Goal: Learn about a topic: Learn about a topic

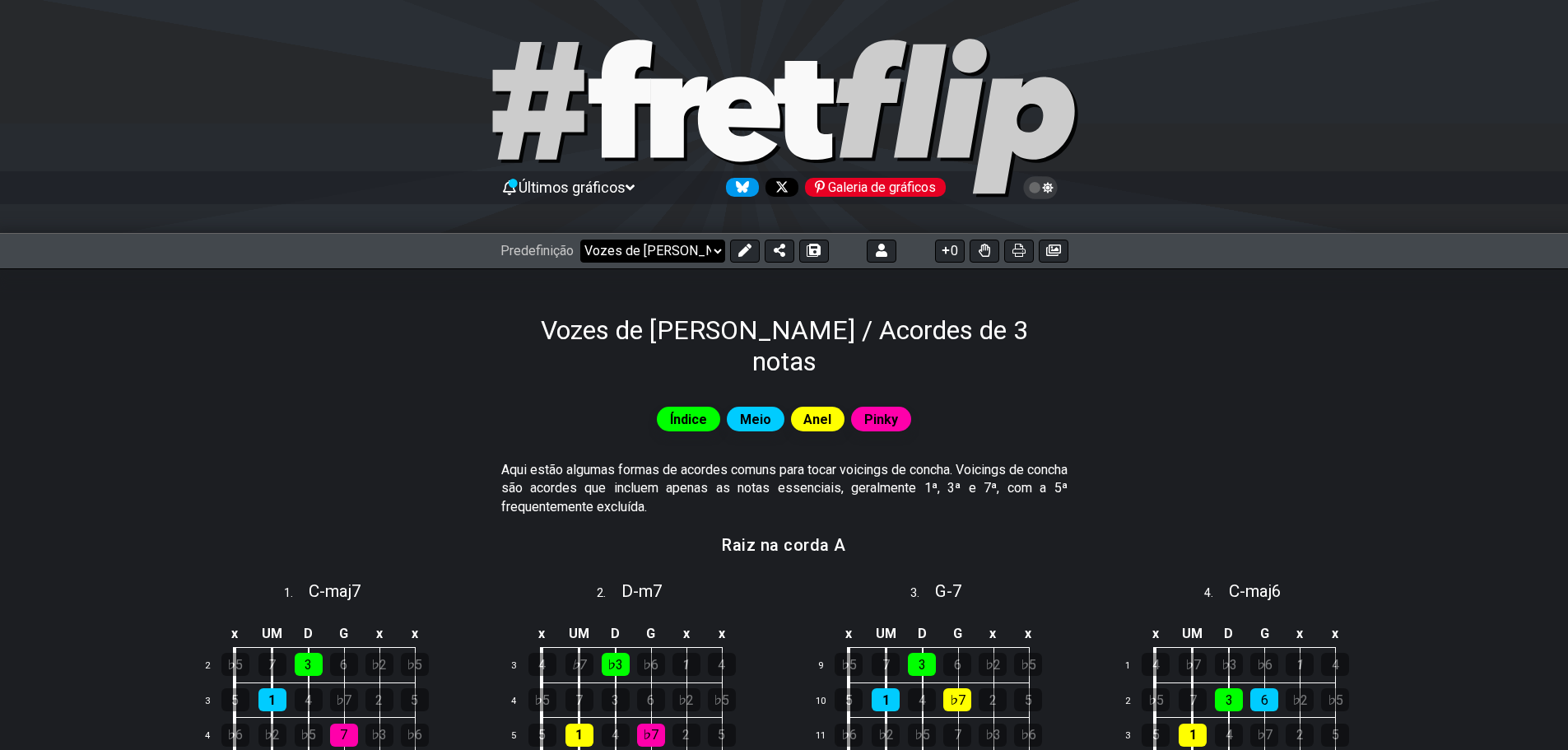
click at [714, 251] on select "Bem-vindo ao #fretflip! Predefinição inicial Predefinição personalizada Pentatô…" at bounding box center [652, 251] width 145 height 23
click at [715, 252] on select "Bem-vindo ao #fretflip! Predefinição inicial Predefinição personalizada Pentatô…" at bounding box center [652, 251] width 145 height 23
click at [580, 239] on select "Bem-vindo ao #fretflip! Predefinição inicial Predefinição personalizada Pentatô…" at bounding box center [652, 251] width 145 height 23
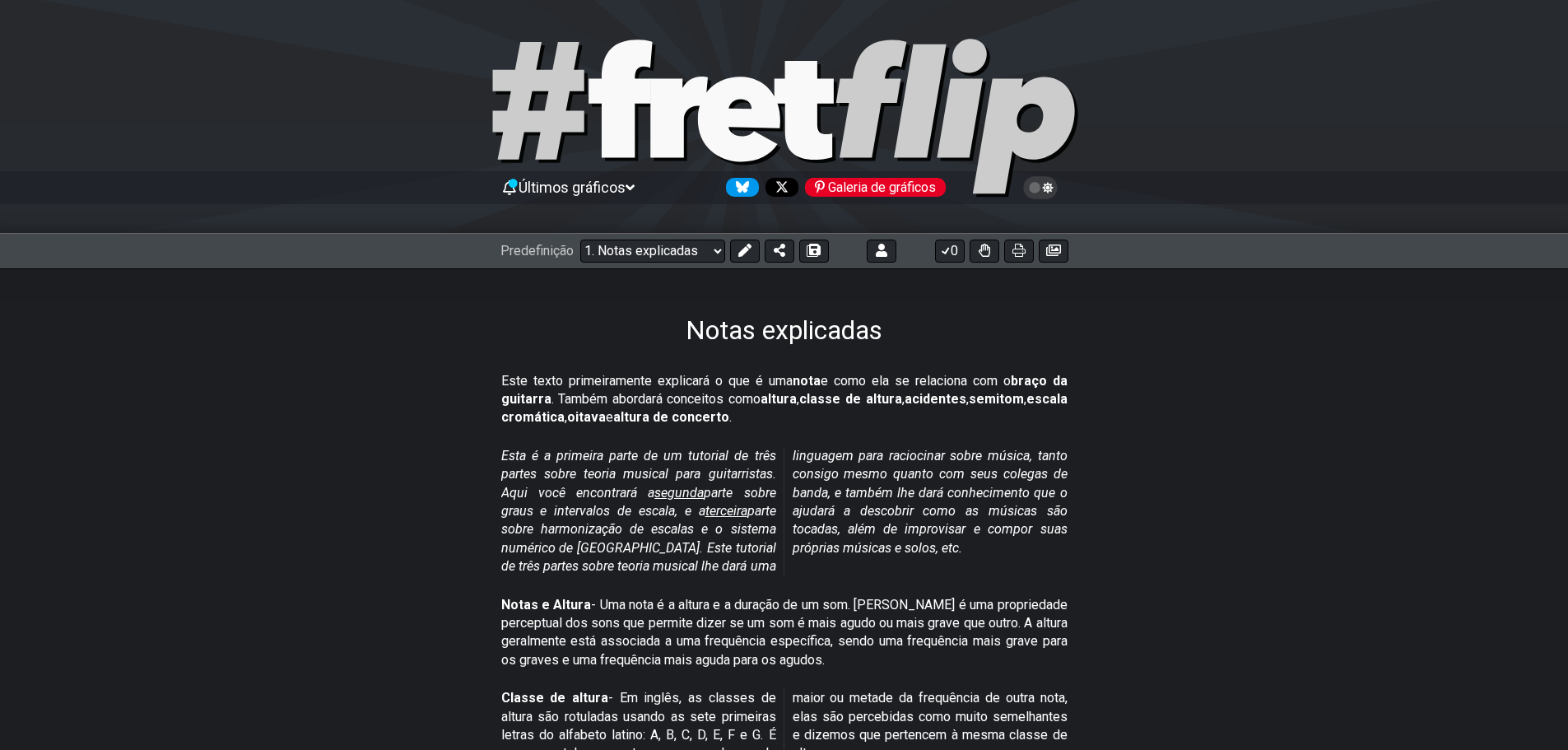
click at [633, 183] on icon at bounding box center [630, 187] width 9 height 15
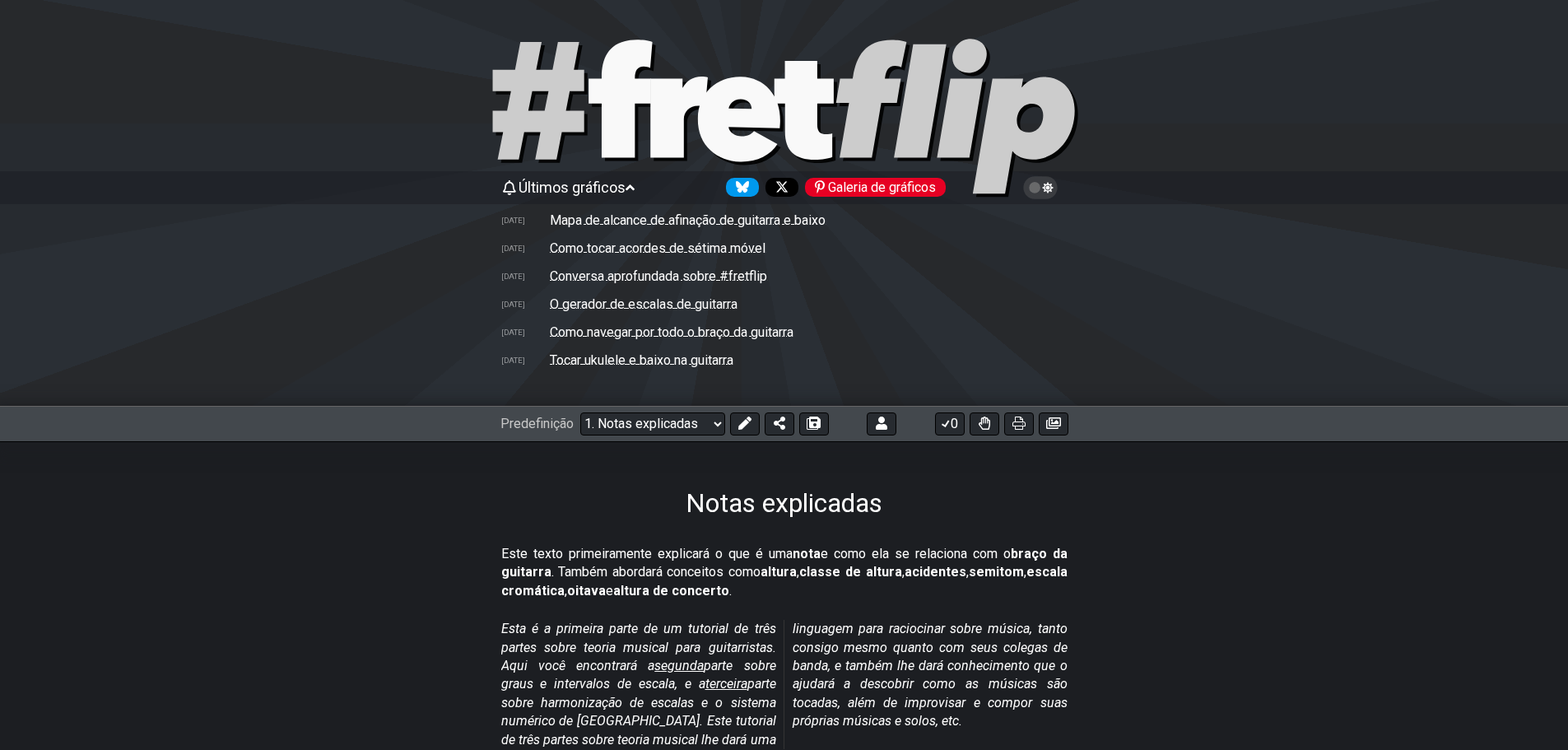
click at [672, 213] on font "Mapa de alcance de afinação de guitarra e baixo" at bounding box center [687, 220] width 275 height 15
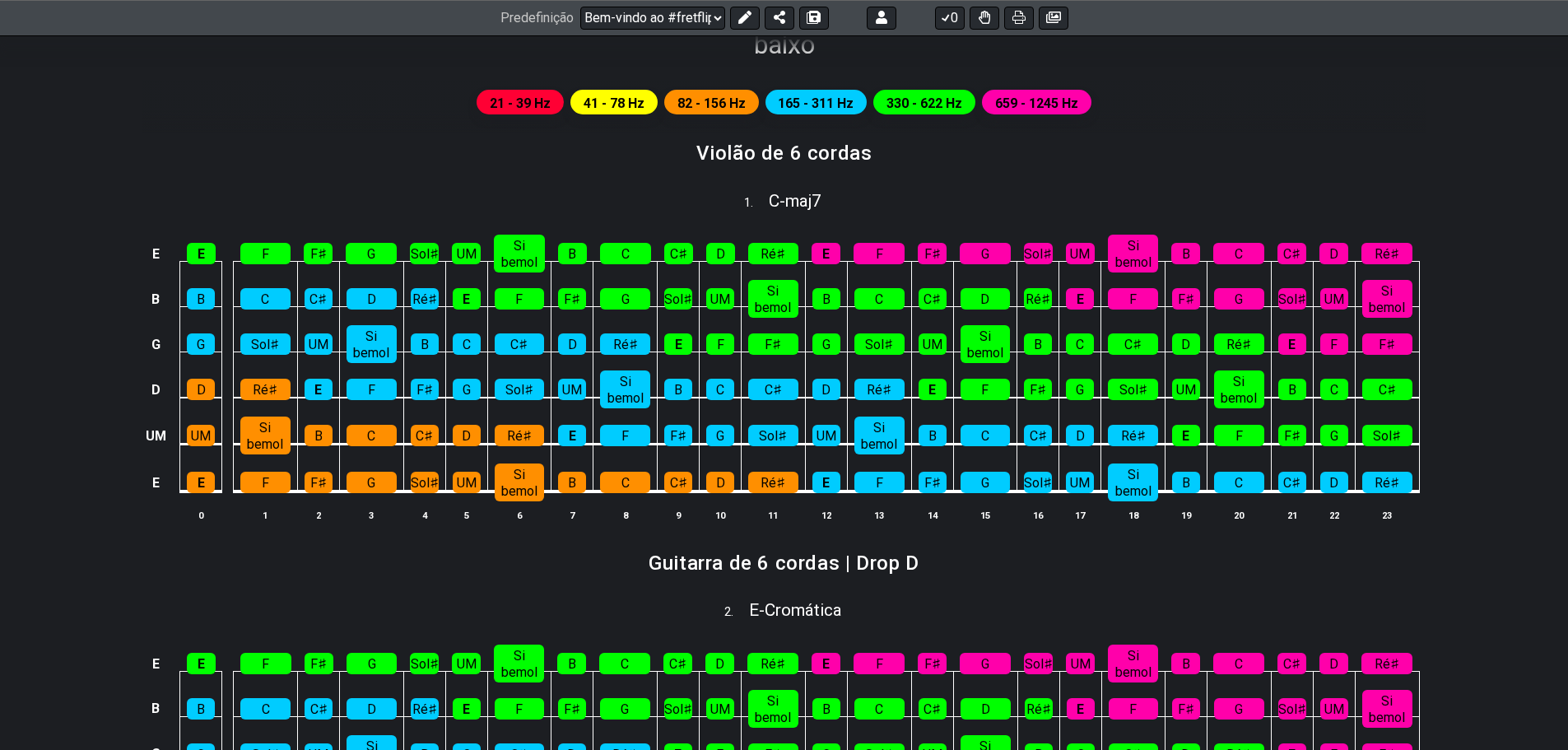
scroll to position [493, 0]
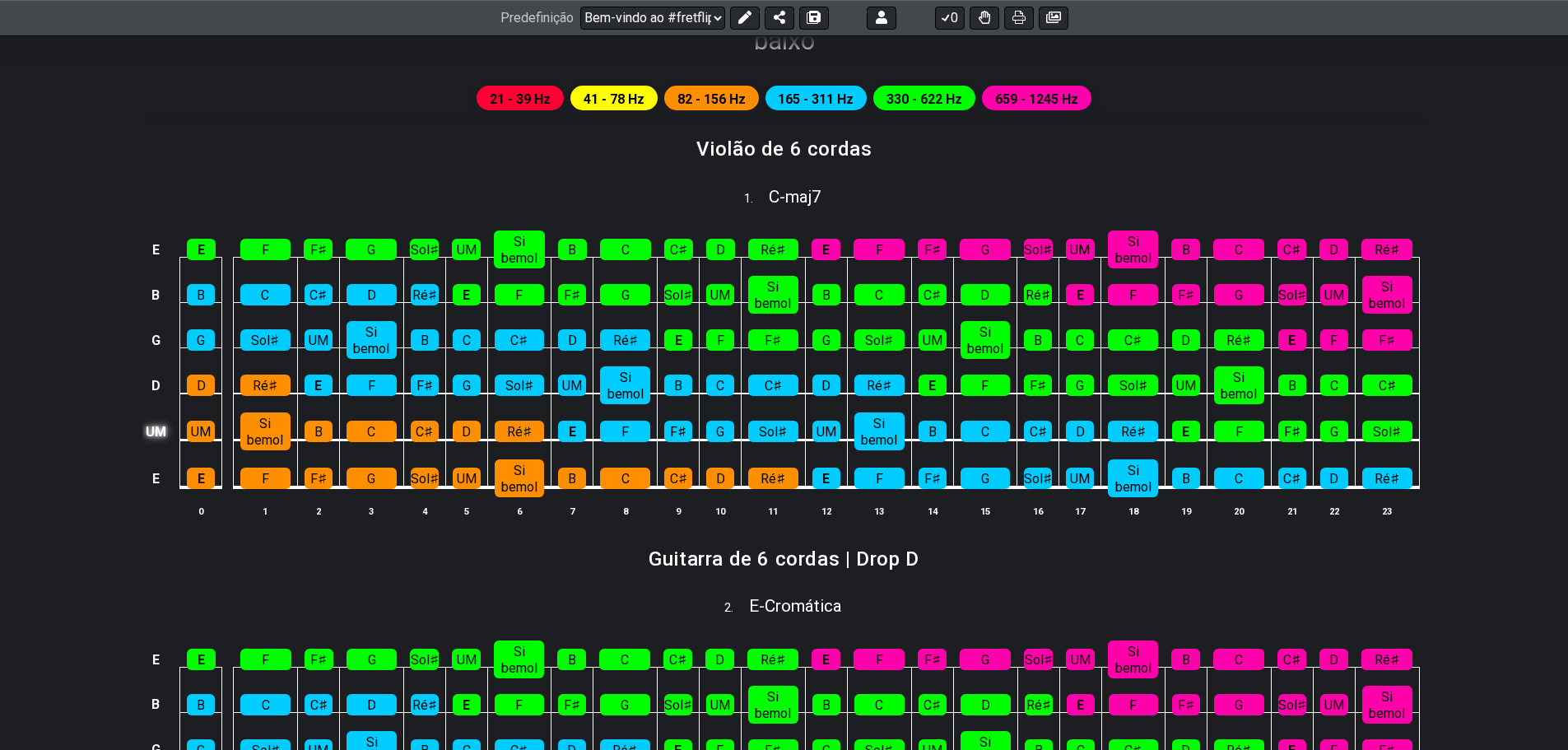
click at [155, 425] on font "UM" at bounding box center [156, 432] width 21 height 15
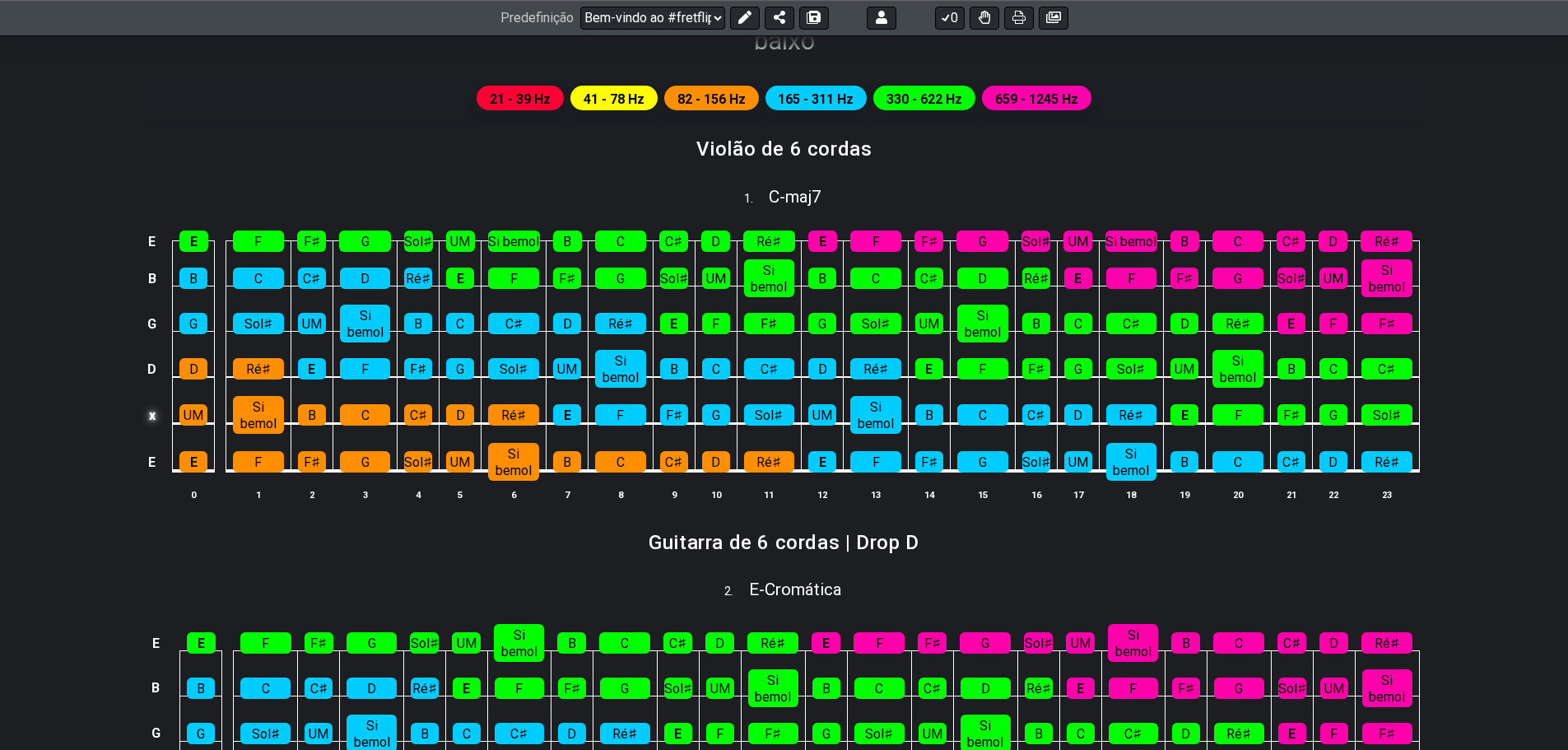
click at [154, 415] on font "x" at bounding box center [153, 415] width 7 height 15
click at [151, 414] on font "o" at bounding box center [153, 415] width 9 height 15
click at [154, 415] on td at bounding box center [152, 415] width 20 height 47
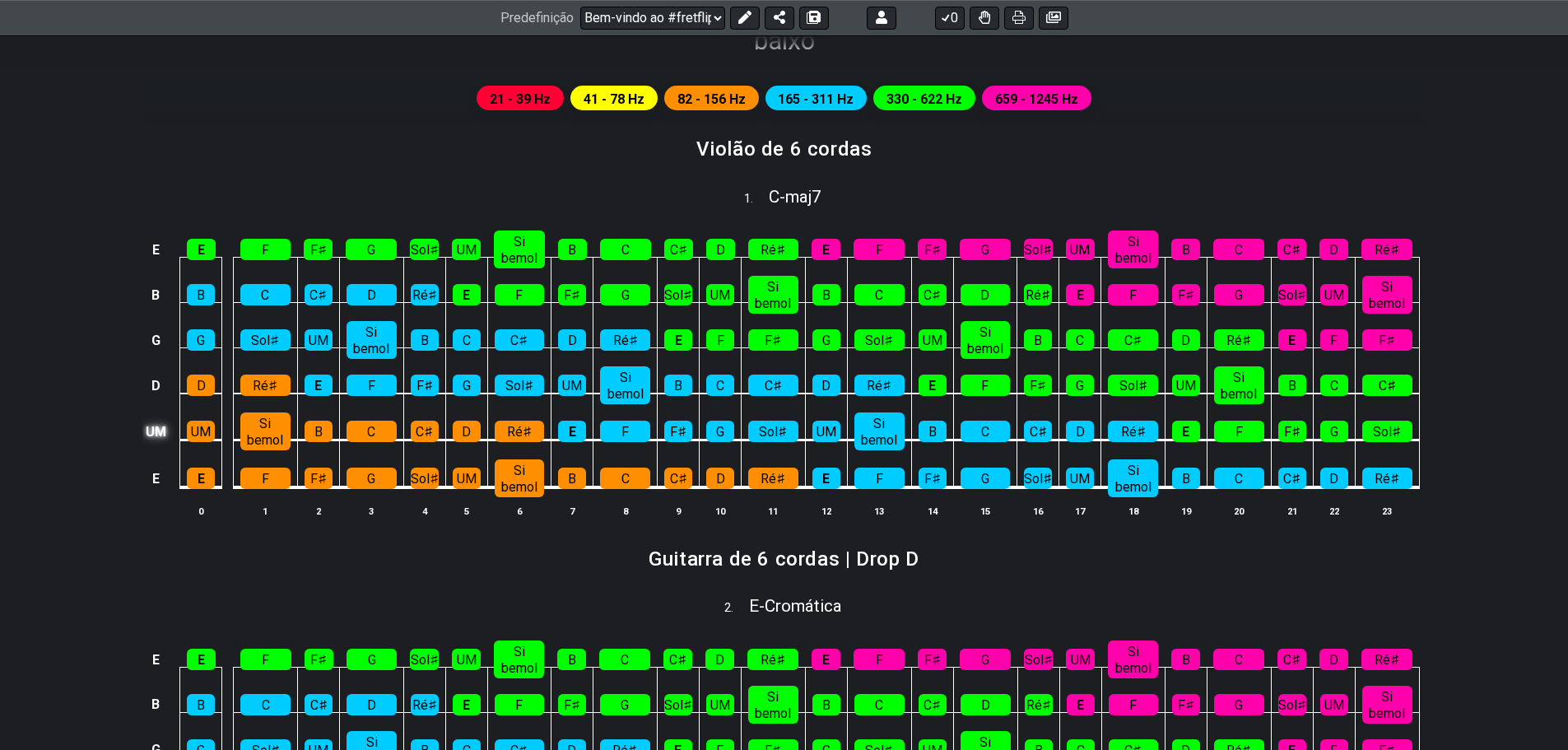
click at [154, 432] on font "UM" at bounding box center [156, 432] width 21 height 15
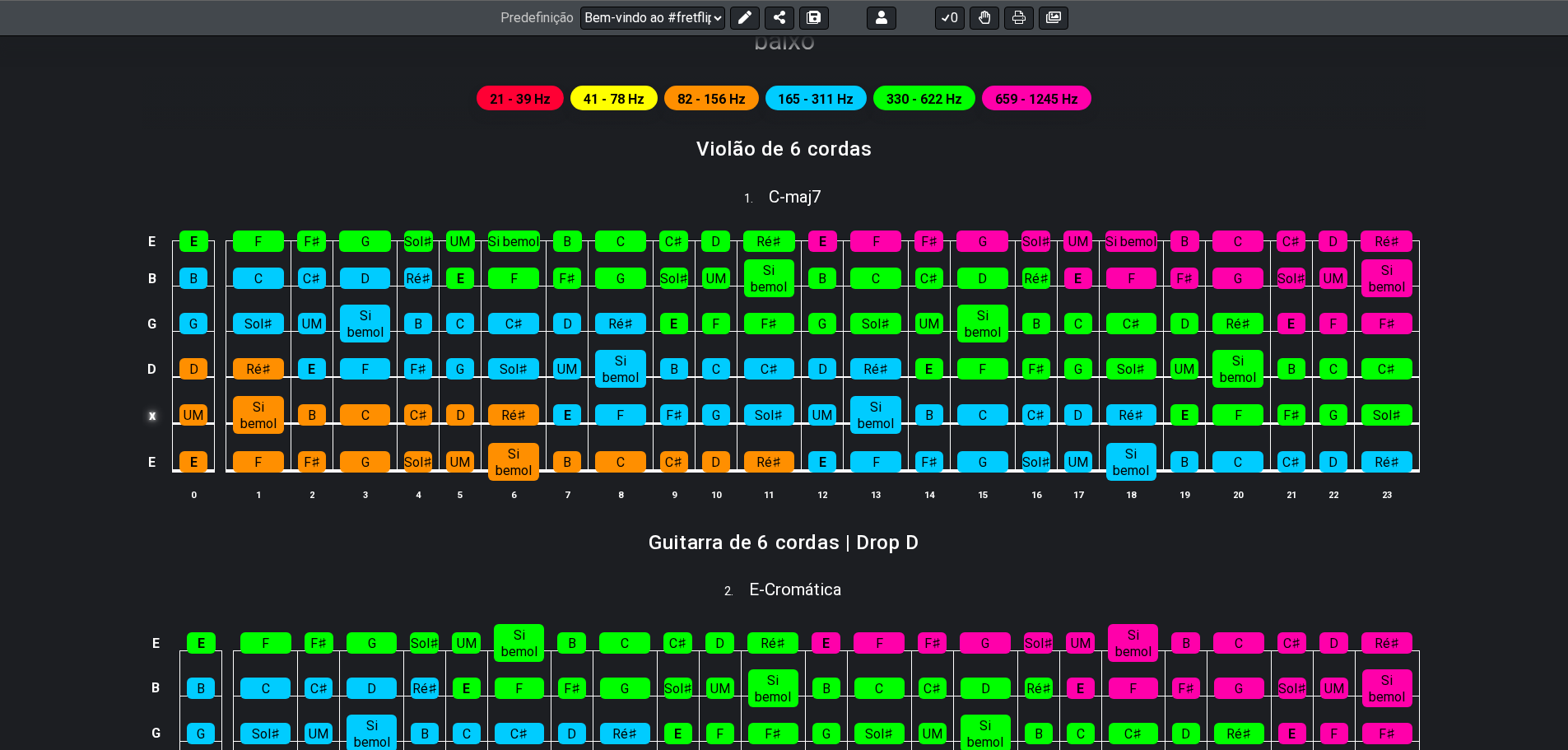
click at [149, 417] on font "x" at bounding box center [153, 415] width 7 height 15
click at [153, 410] on font "o" at bounding box center [153, 415] width 9 height 15
click at [154, 421] on td at bounding box center [152, 415] width 20 height 47
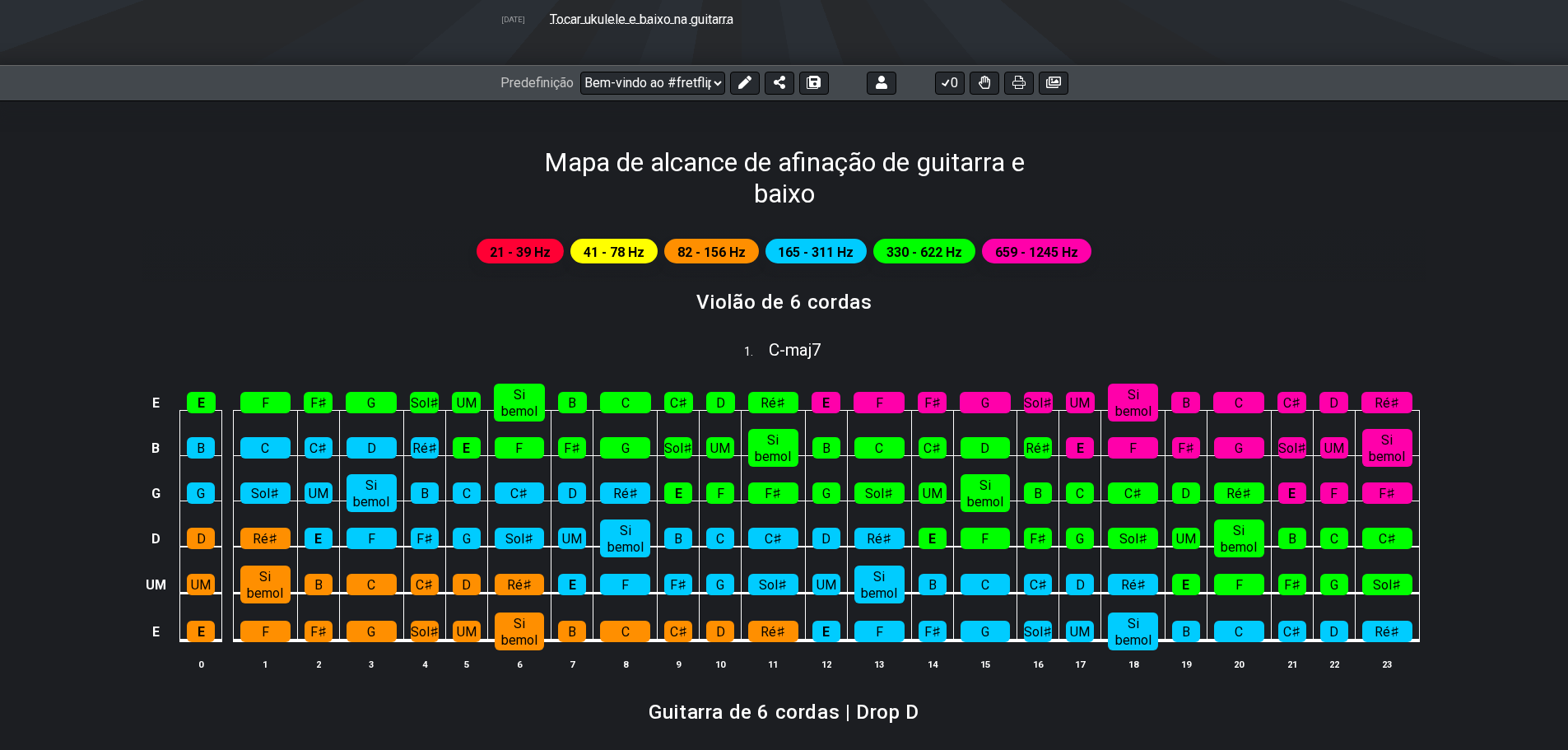
scroll to position [330, 0]
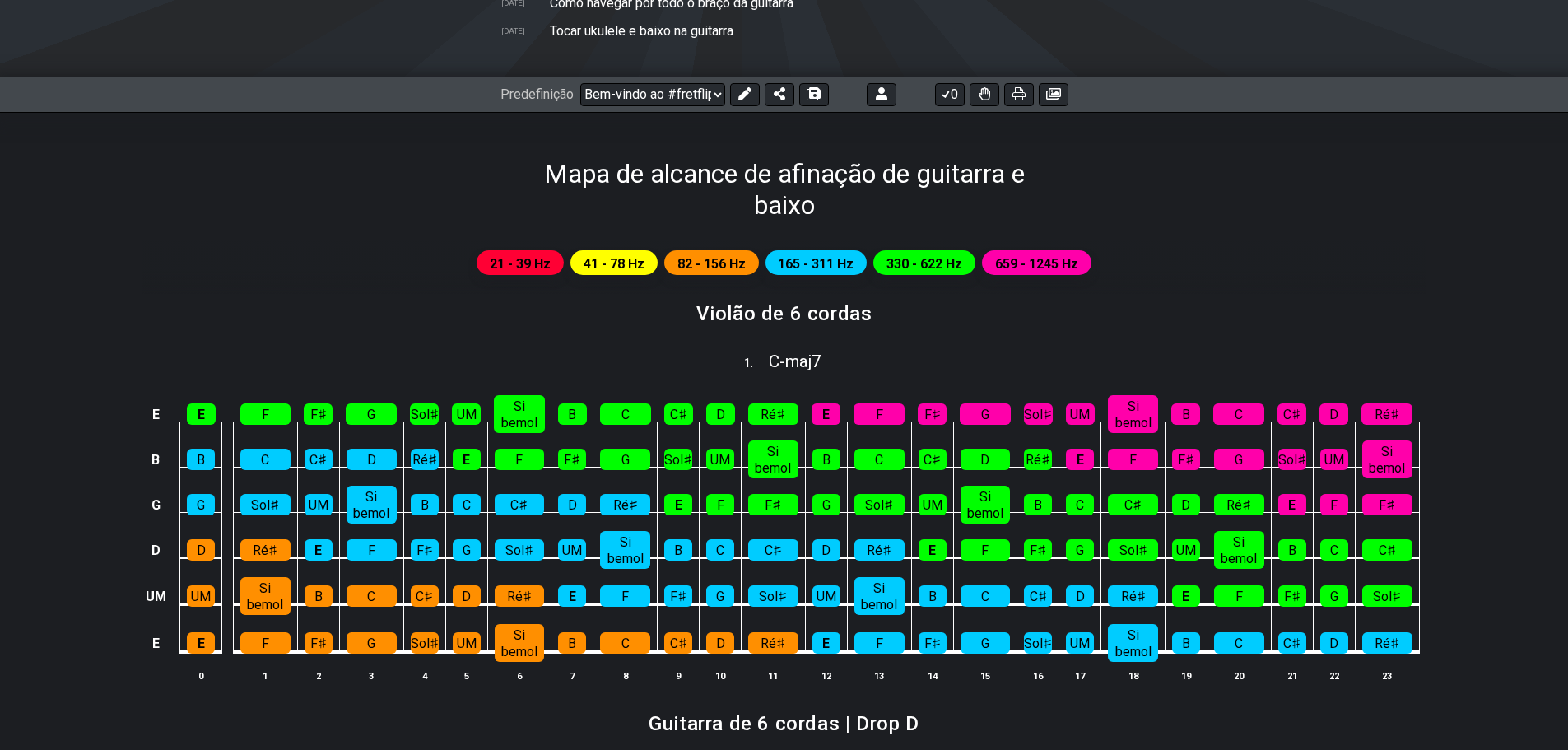
drag, startPoint x: 461, startPoint y: 220, endPoint x: 1127, endPoint y: 299, distance: 670.7
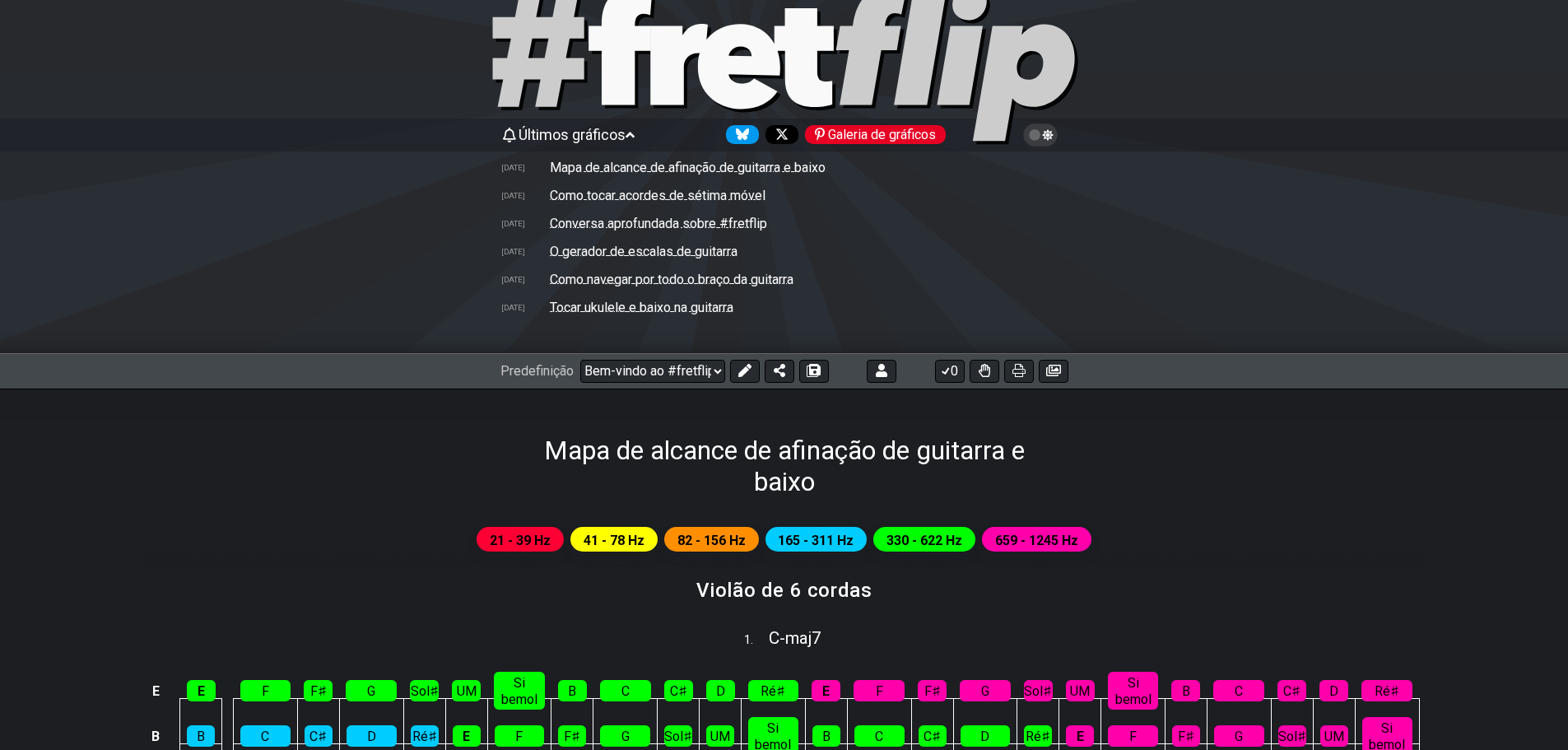
scroll to position [82, 0]
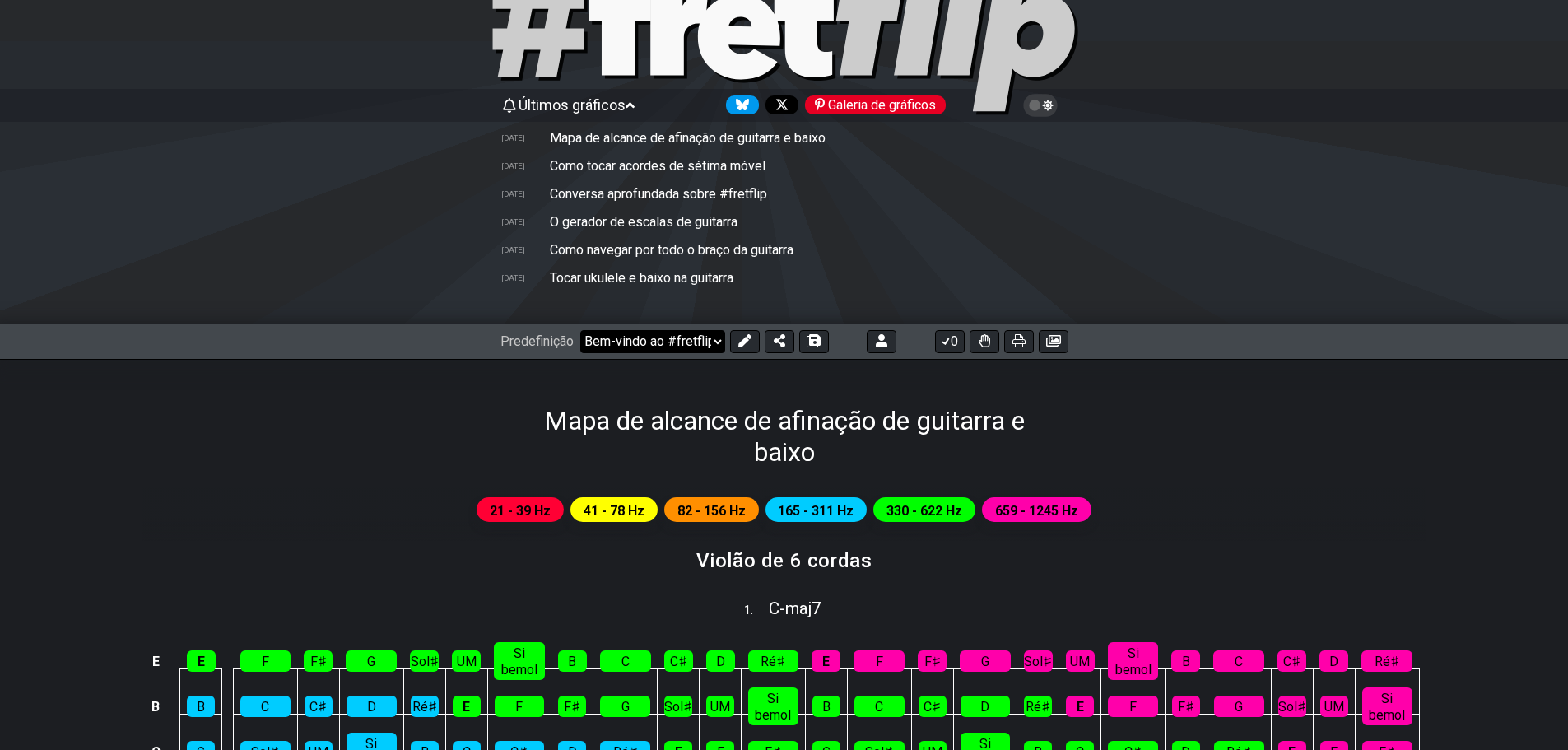
click at [713, 336] on select "Bem-vindo ao #fretflip! Predefinição inicial Predefinição personalizada Pentatô…" at bounding box center [652, 342] width 145 height 23
click at [580, 330] on select "Bem-vindo ao #fretflip! Predefinição inicial Predefinição personalizada Pentatô…" at bounding box center [652, 342] width 145 height 23
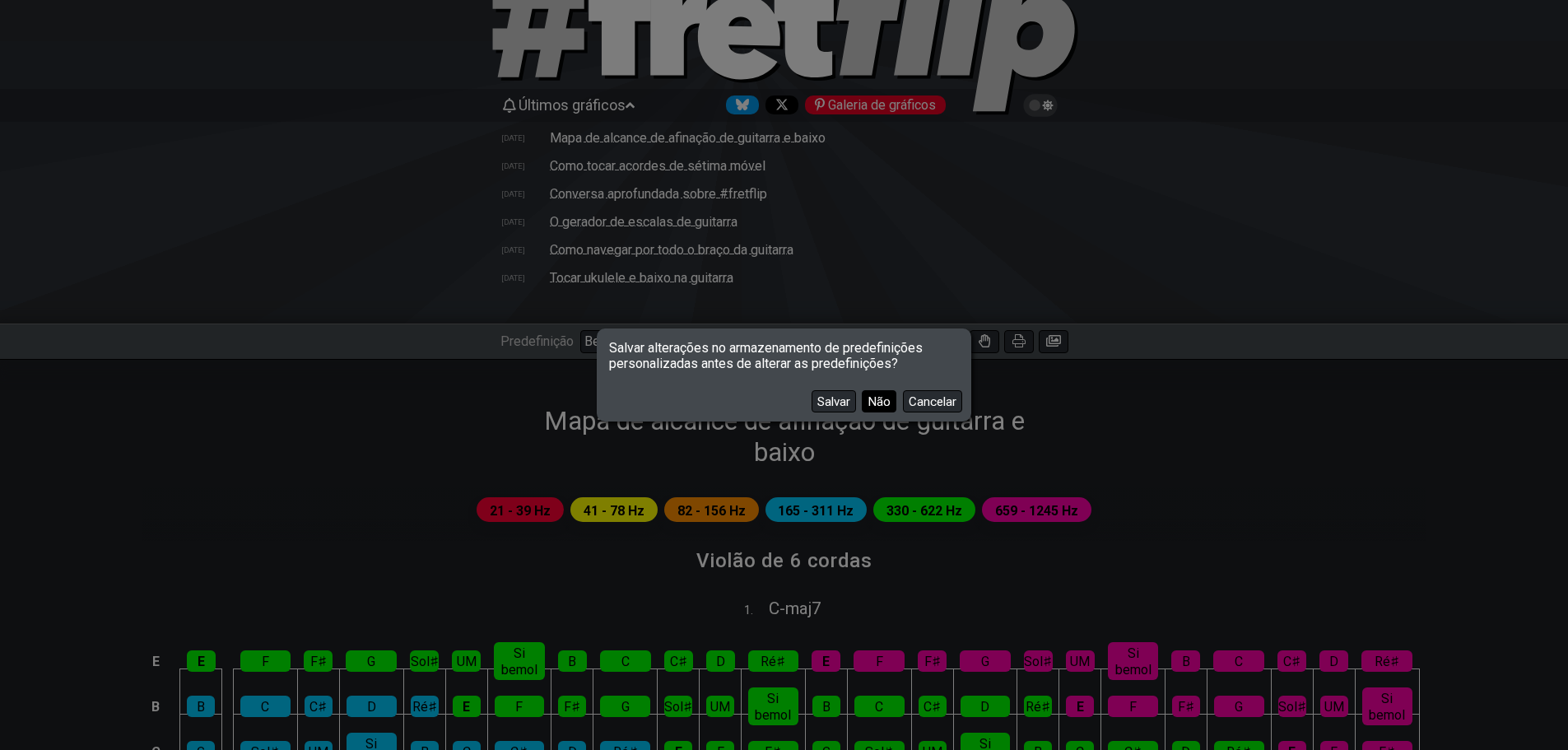
click at [871, 397] on font "Não" at bounding box center [879, 401] width 23 height 15
select select "/how-to-solo"
select select "C"
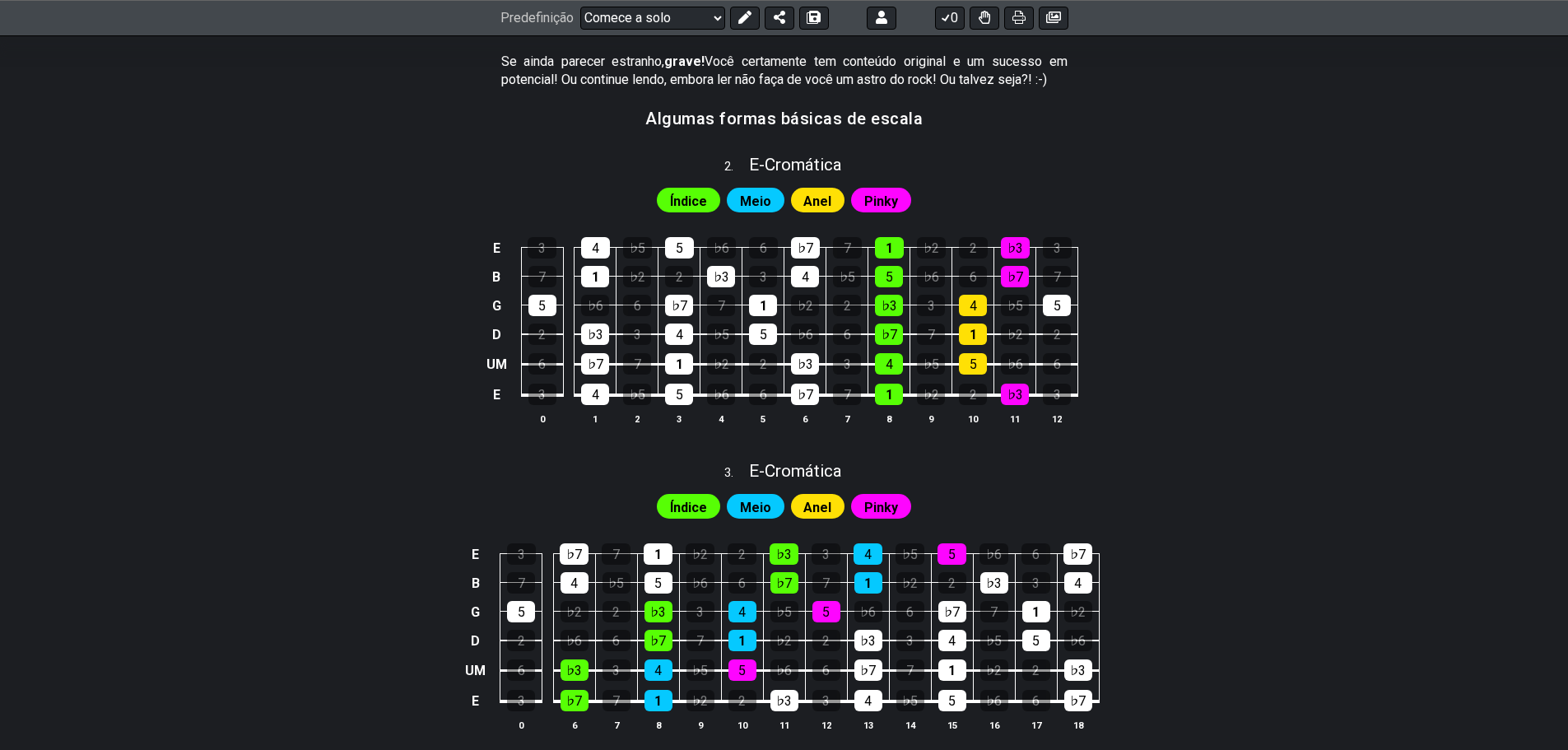
scroll to position [1152, 0]
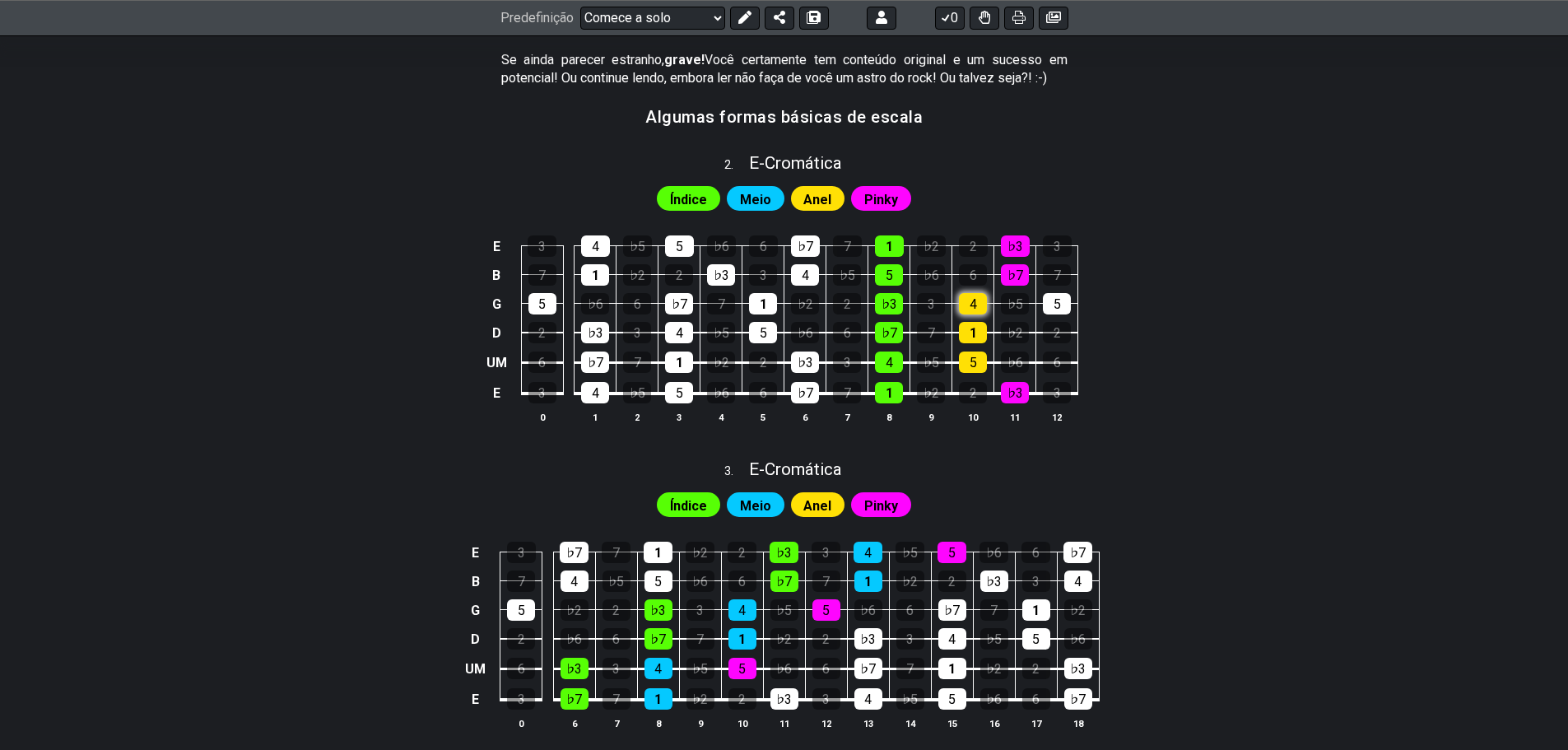
click at [964, 293] on div "4" at bounding box center [972, 303] width 28 height 21
click at [971, 296] on font "4" at bounding box center [973, 304] width 8 height 15
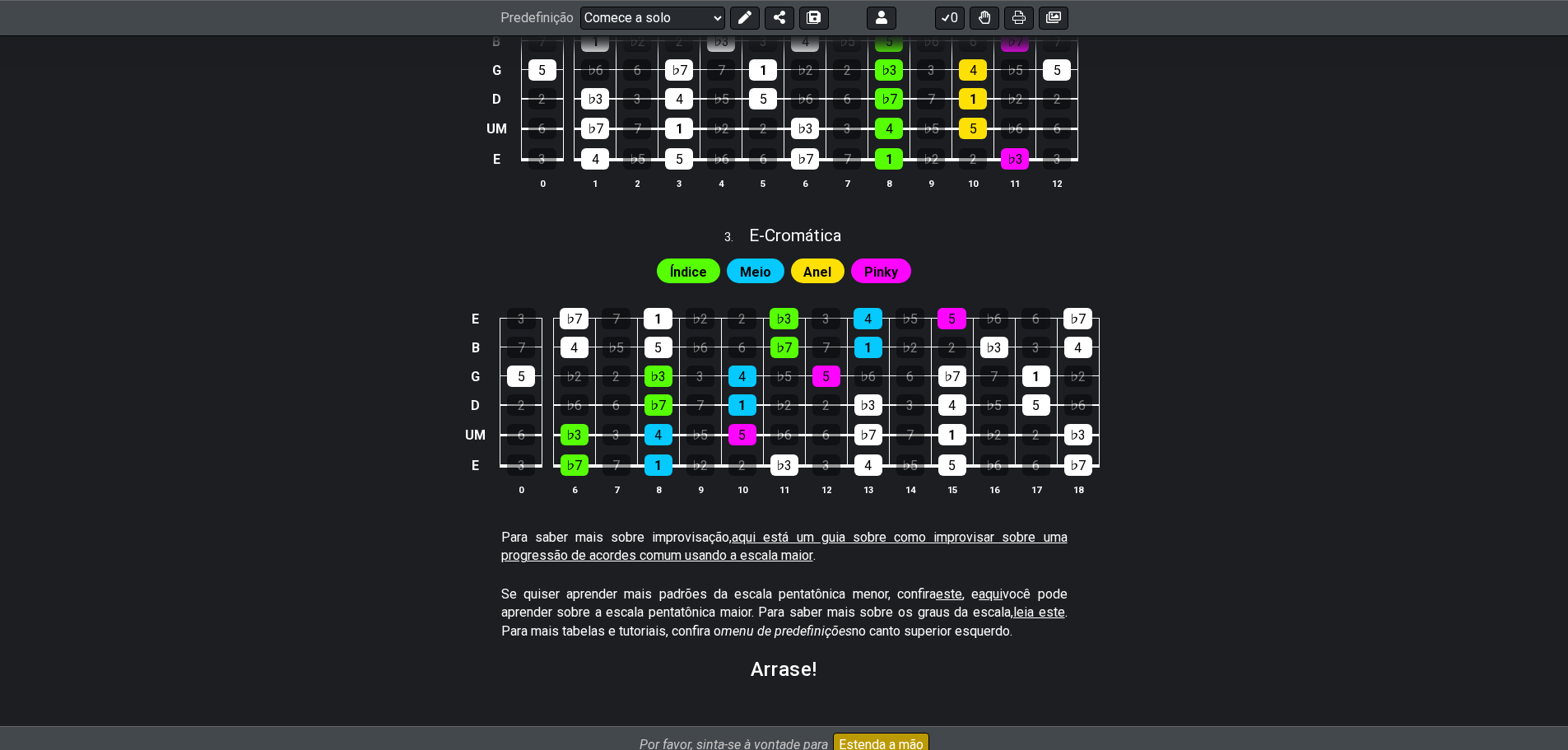
scroll to position [1399, 0]
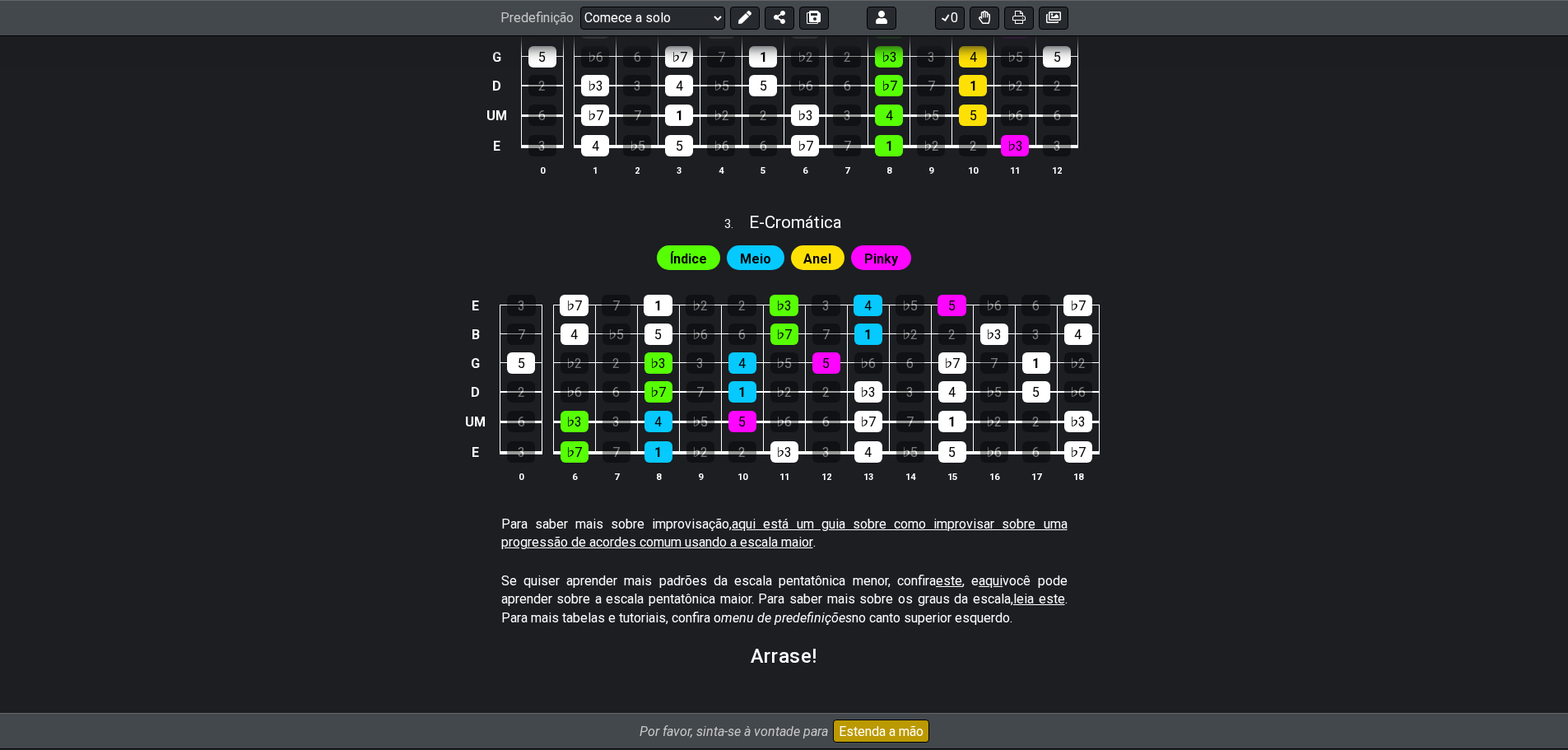
click at [843, 515] on p "Para saber mais sobre improvisação, aqui está um guia sobre como improvisar sob…" at bounding box center [784, 533] width 566 height 37
click at [827, 516] on font "aqui está um guia sobre como improvisar sobre uma progressão de acordes comum u…" at bounding box center [784, 532] width 566 height 33
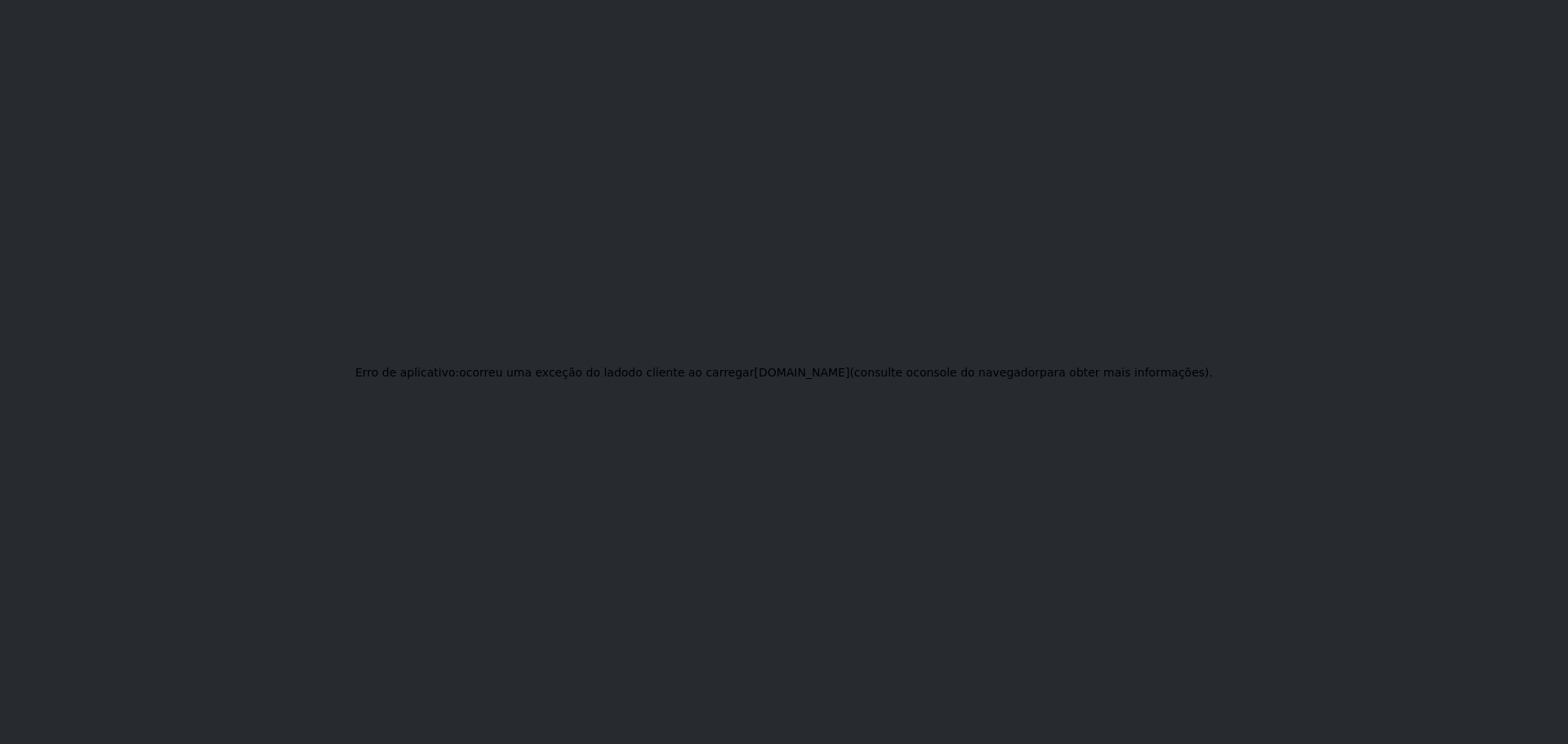
click at [601, 331] on div "Erro de aplicativo: ocorreu uma exceção do lado do cliente ao carregar fretflip…" at bounding box center [784, 372] width 1568 height 744
click at [698, 375] on font "do cliente ao carregar" at bounding box center [692, 372] width 126 height 13
click at [459, 376] on font "Erro de aplicativo:" at bounding box center [407, 372] width 104 height 13
